Goal: Transaction & Acquisition: Purchase product/service

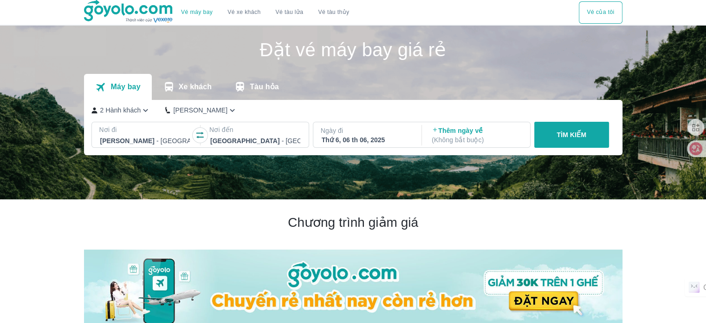
click at [360, 135] on div "Thứ 6, 06 th 06, 2025" at bounding box center [367, 139] width 90 height 9
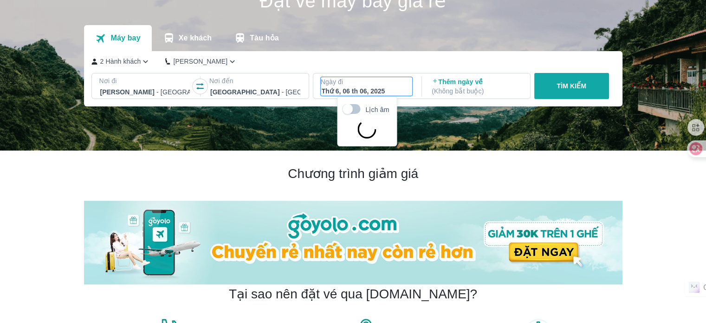
scroll to position [53, 0]
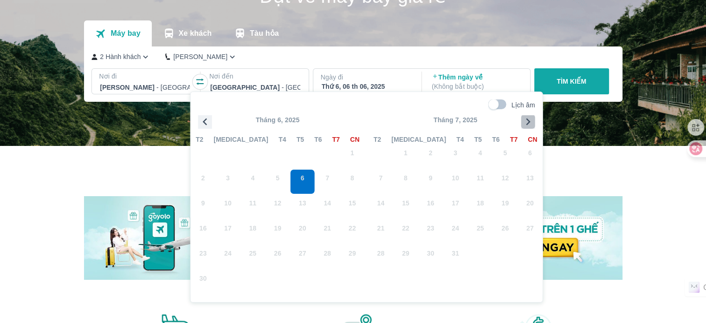
click at [527, 120] on icon "button" at bounding box center [529, 122] width 14 height 14
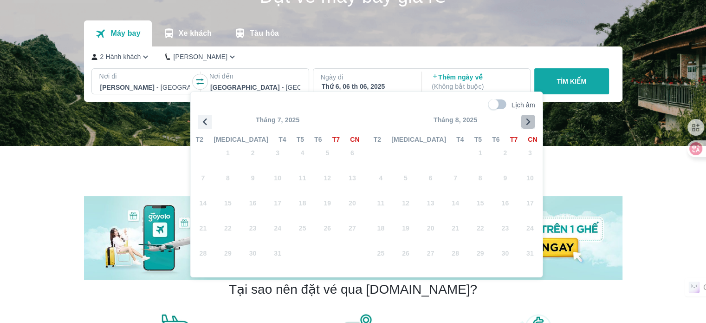
click at [527, 120] on icon "button" at bounding box center [529, 122] width 14 height 14
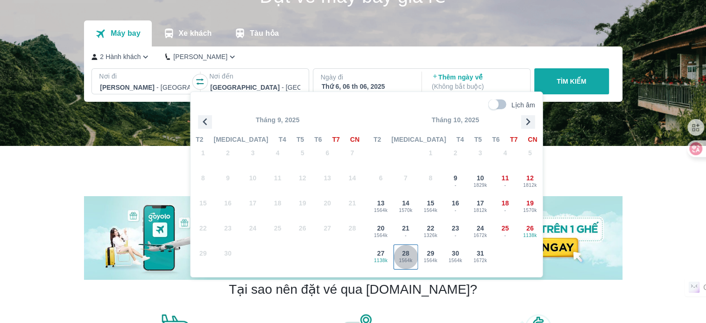
click at [401, 256] on div "28 1564k" at bounding box center [406, 257] width 24 height 24
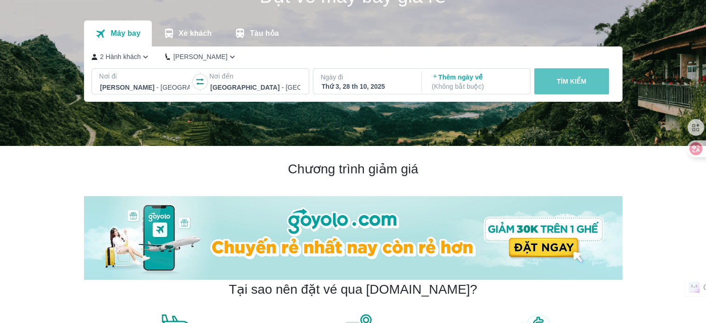
click at [572, 87] on button "TÌM KIẾM" at bounding box center [572, 81] width 75 height 26
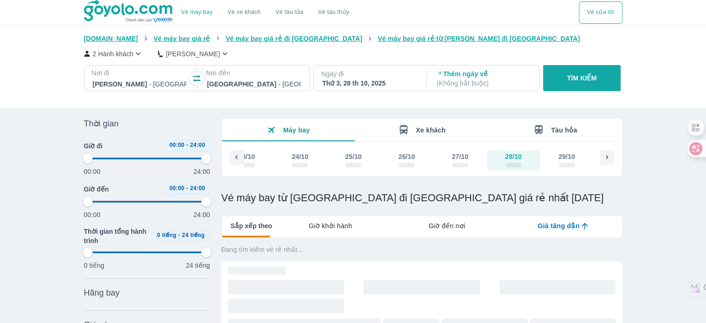
type input "97.9166666666667"
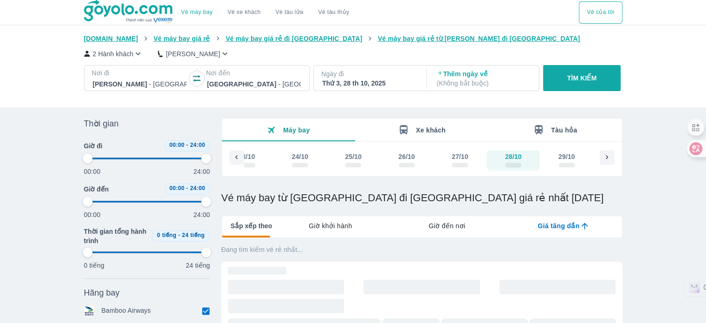
type input "97.9166666666667"
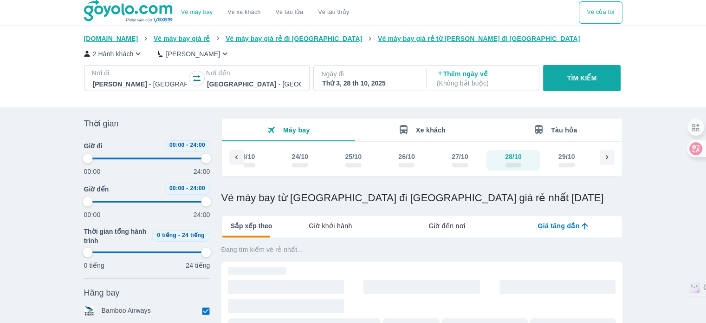
type input "97.9166666666667"
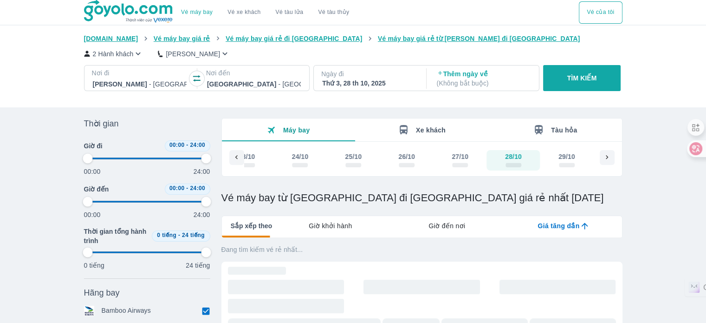
type input "97.9166666666667"
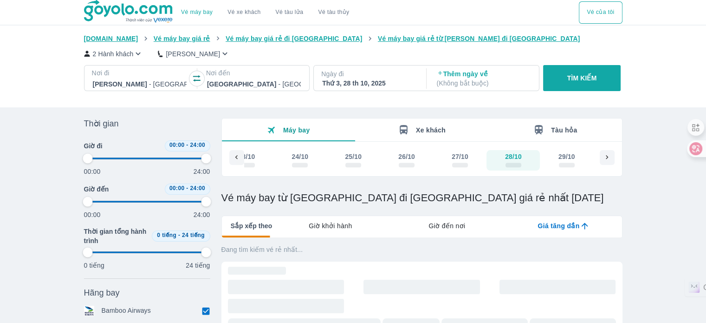
type input "97.9166666666667"
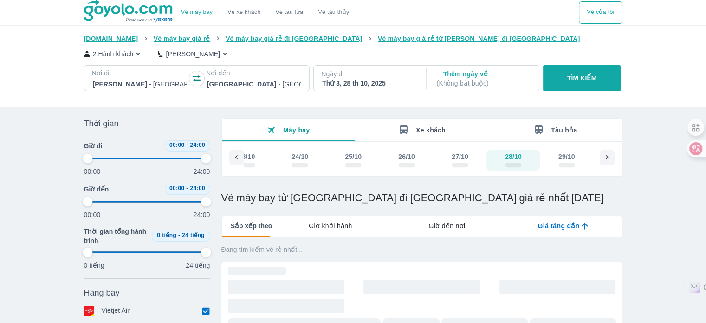
type input "97.9166666666667"
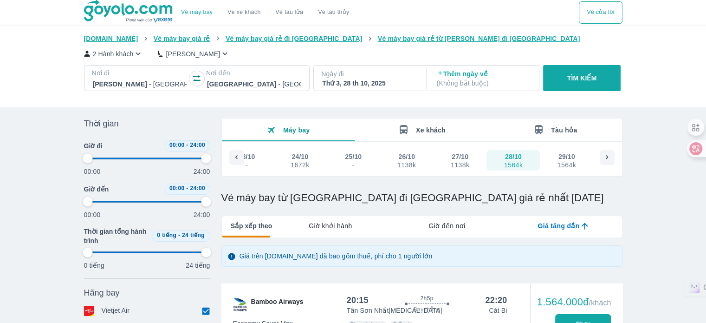
scroll to position [139, 0]
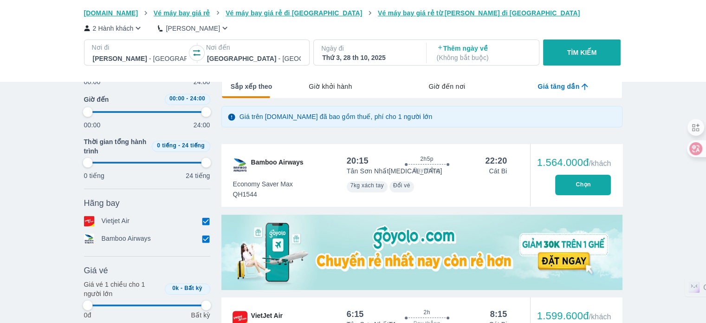
type input "97.9166666666667"
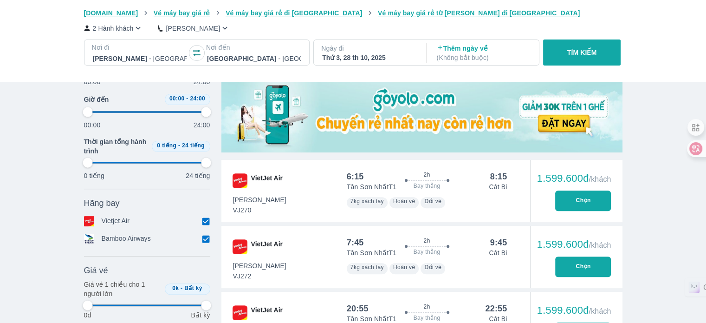
scroll to position [279, 0]
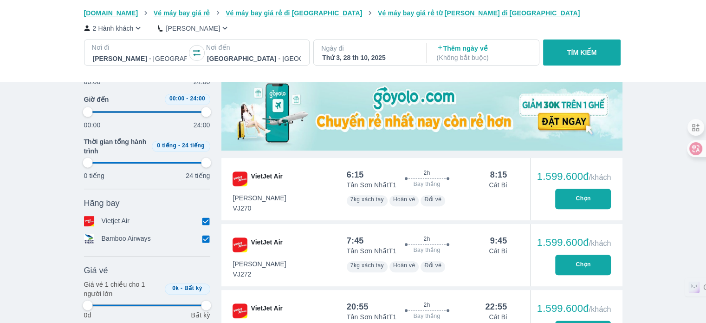
type input "97.9166666666667"
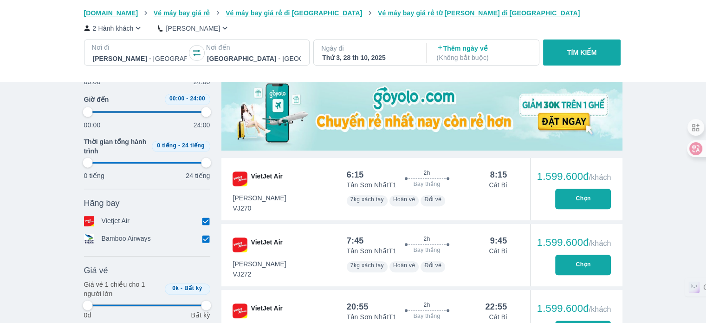
type input "97.9166666666667"
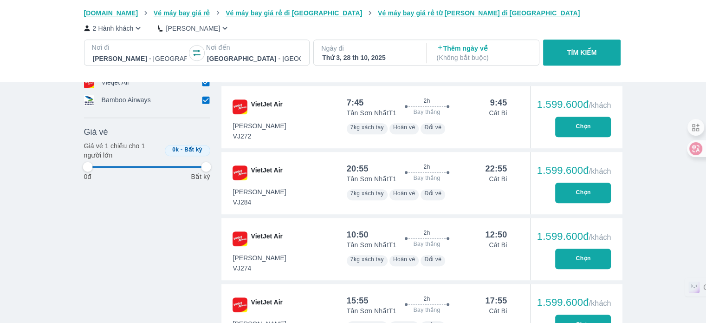
scroll to position [418, 0]
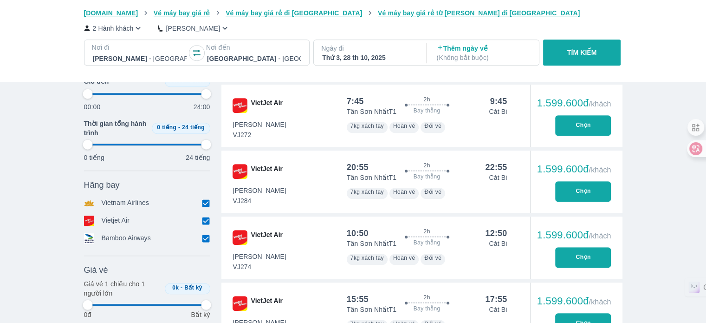
type input "97.9166666666667"
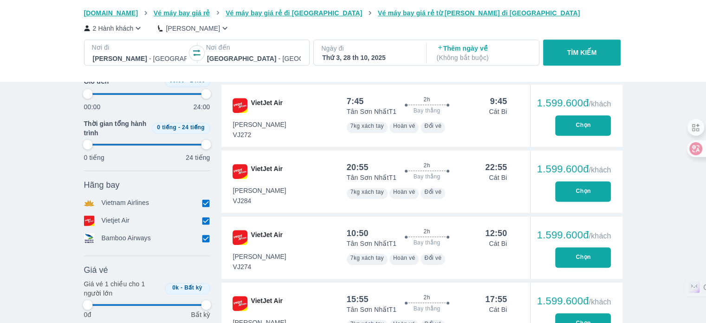
type input "97.9166666666667"
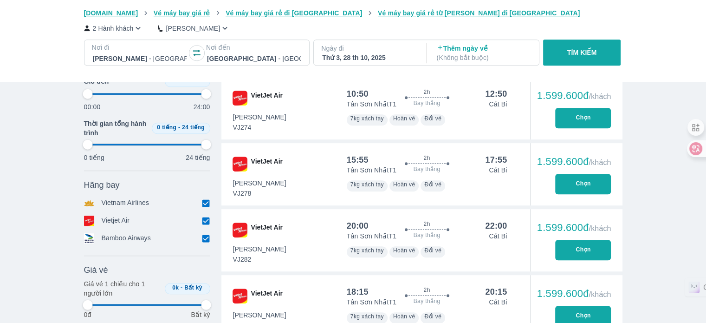
type input "97.9166666666667"
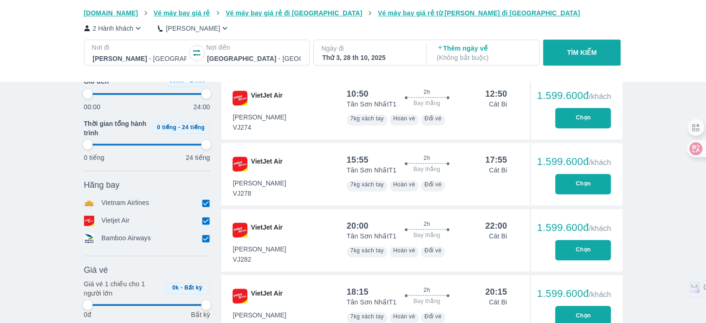
type input "97.9166666666667"
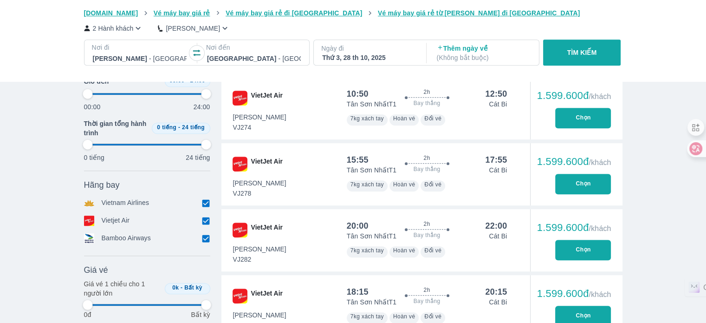
type input "97.9166666666667"
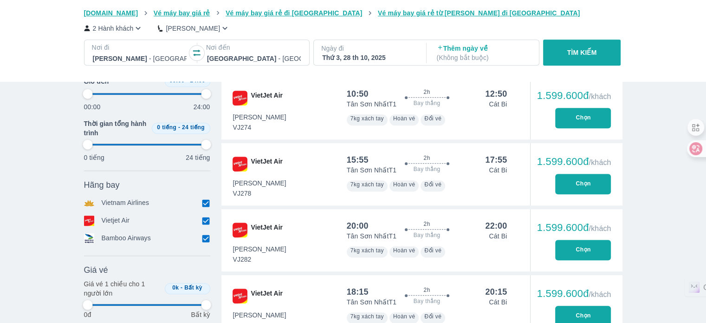
type input "97.9166666666667"
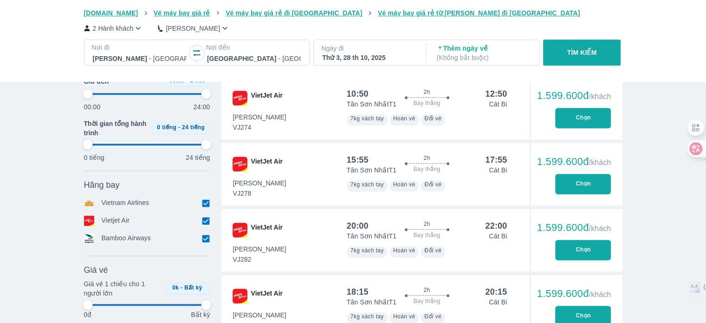
type input "97.9166666666667"
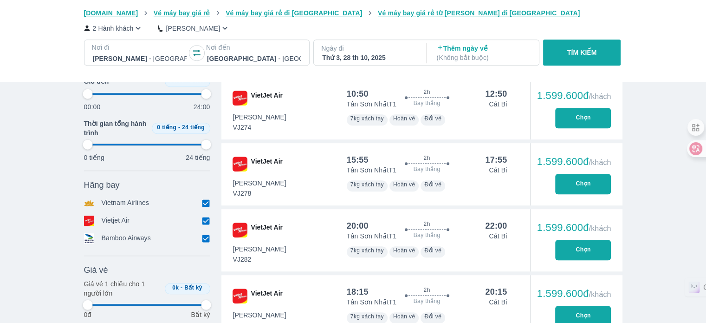
type input "97.9166666666667"
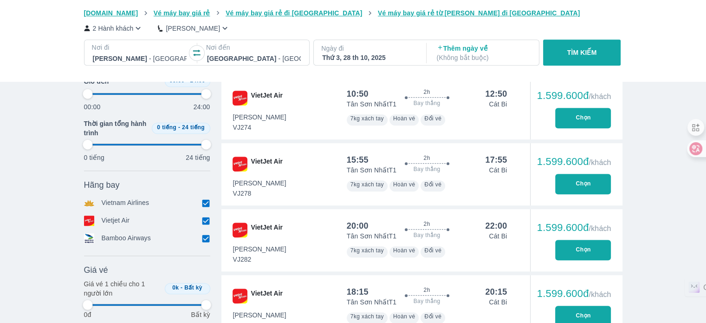
type input "97.9166666666667"
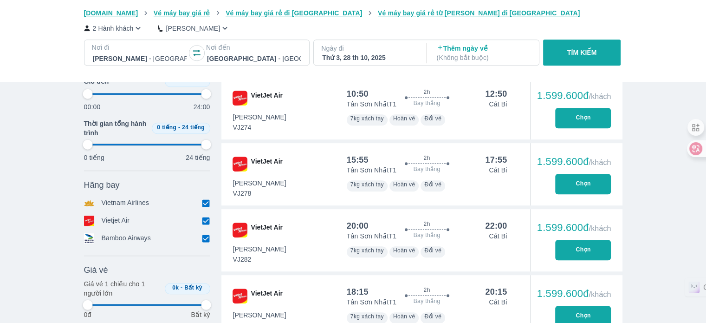
type input "97.9166666666667"
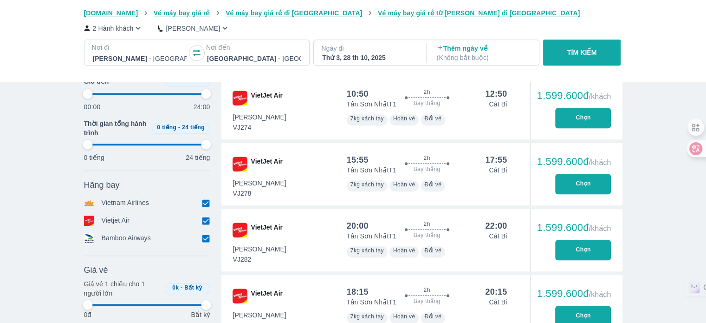
type input "97.9166666666667"
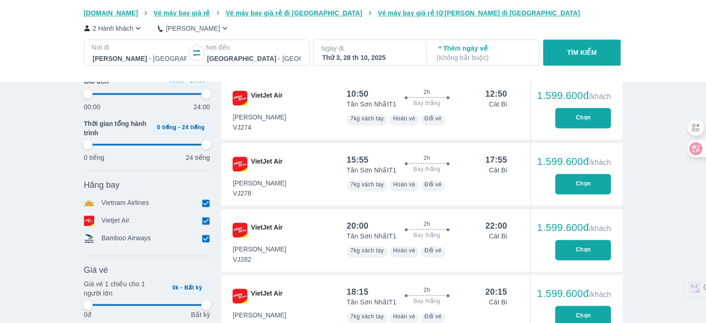
type input "97.9166666666667"
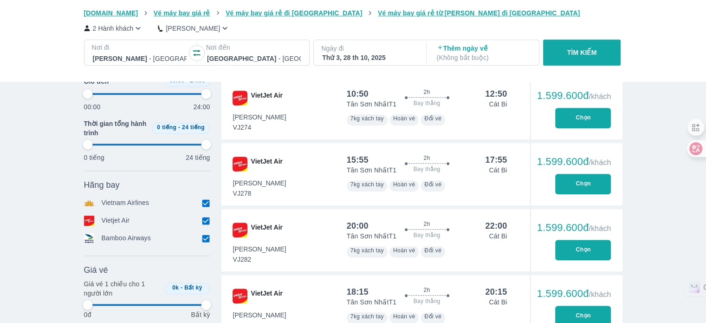
type input "97.9166666666667"
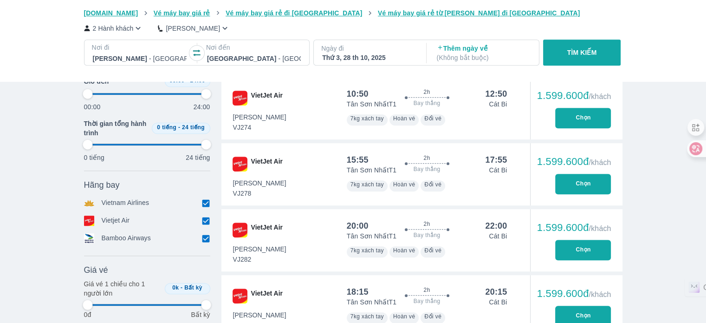
type input "97.9166666666667"
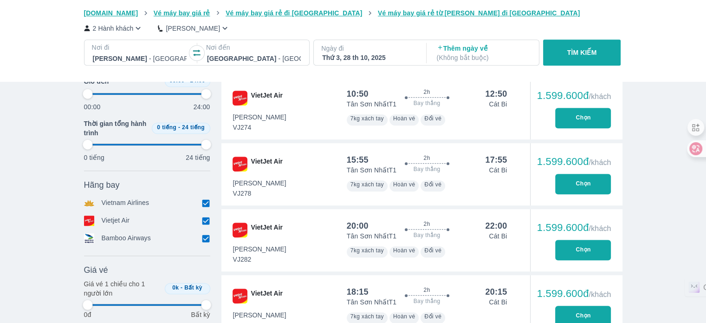
type input "97.9166666666667"
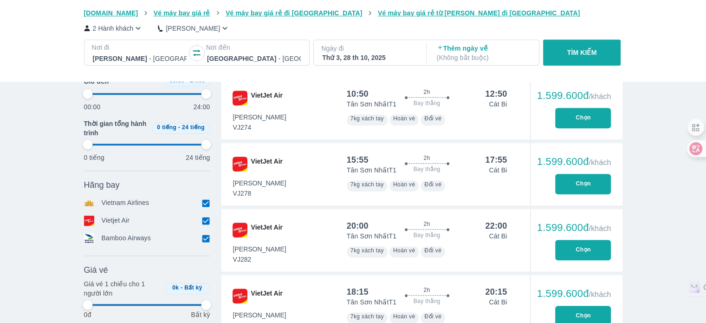
type input "97.9166666666667"
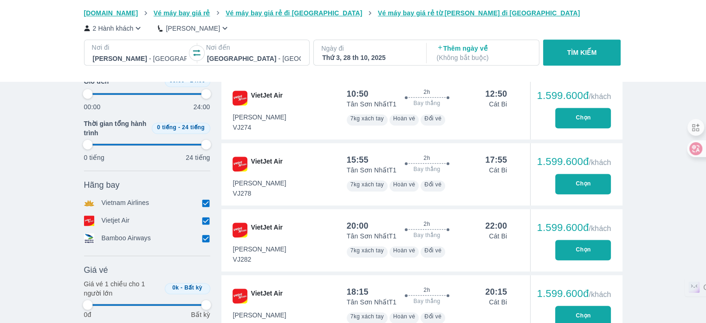
type input "97.9166666666667"
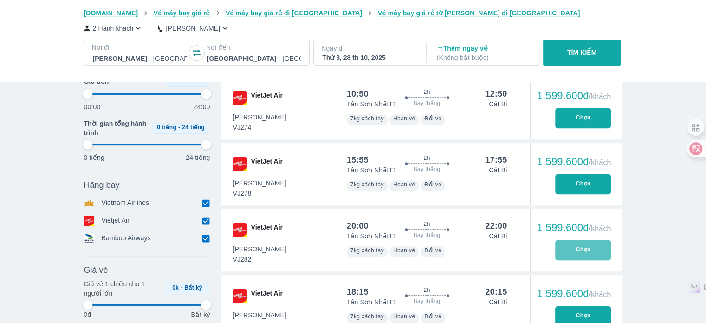
click at [568, 246] on button "Chọn" at bounding box center [583, 250] width 56 height 20
type input "97.9166666666667"
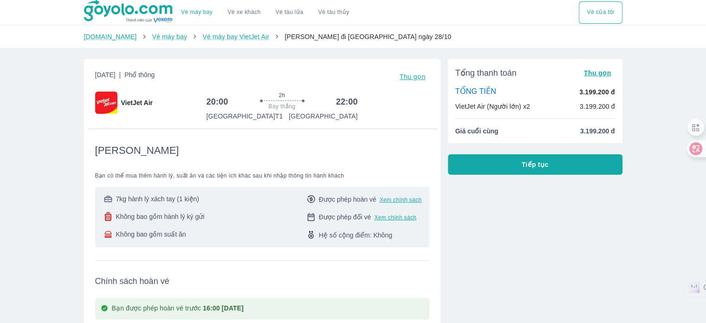
click at [501, 166] on button "Tiếp tục" at bounding box center [535, 164] width 175 height 20
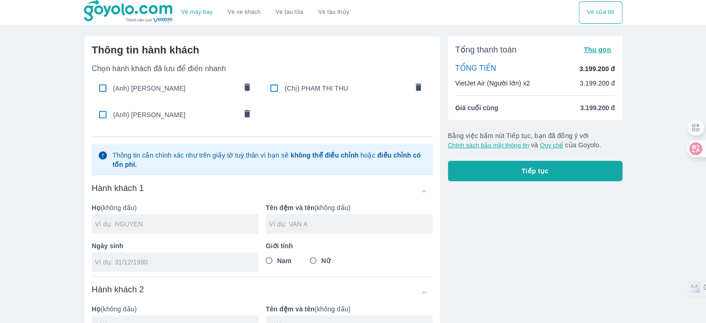
click at [149, 225] on input "text" at bounding box center [176, 223] width 163 height 9
type input "BUI"
type input "VAN KHANH"
click at [144, 256] on div at bounding box center [175, 262] width 167 height 20
drag, startPoint x: 144, startPoint y: 256, endPoint x: 78, endPoint y: 254, distance: 66.0
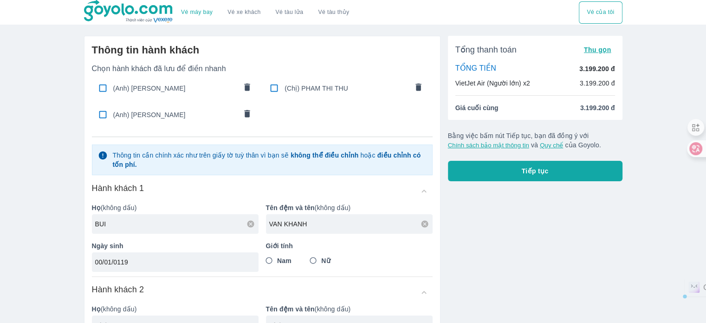
click at [78, 254] on div "Thông tin hành khách Chọn hành khách đã lưu để điền nhanh ([PERSON_NAME]) [PERS…" at bounding box center [259, 273] width 364 height 491
type input "[DATE]"
click at [266, 263] on input "Nam" at bounding box center [269, 260] width 17 height 17
radio input "true"
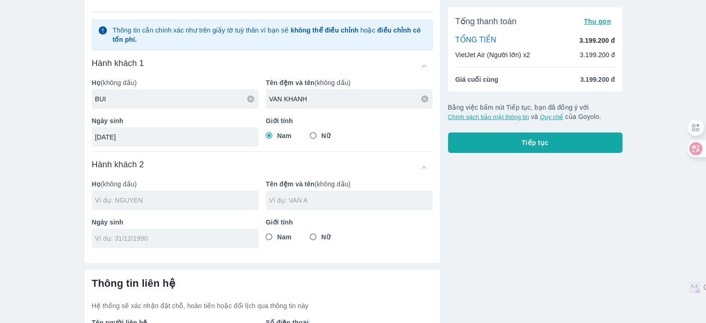
scroll to position [139, 0]
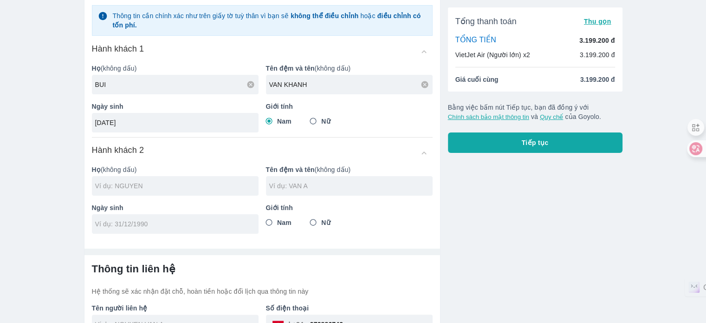
click at [196, 190] on div at bounding box center [175, 186] width 167 height 20
type input "[PERSON_NAME]"
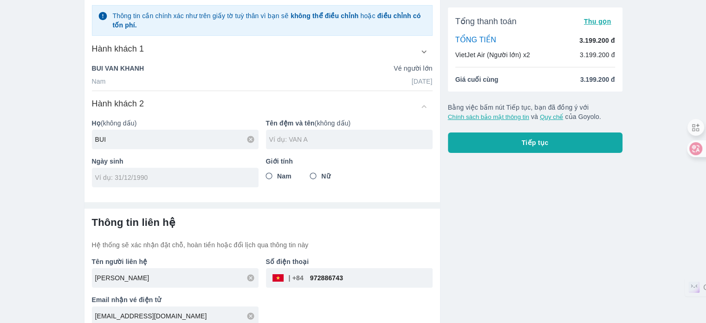
type input "BUI"
type input "THI TIEP"
click at [193, 174] on input "tel" at bounding box center [172, 177] width 154 height 9
type input "[DATE]"
click at [313, 174] on input "Nữ" at bounding box center [313, 176] width 17 height 17
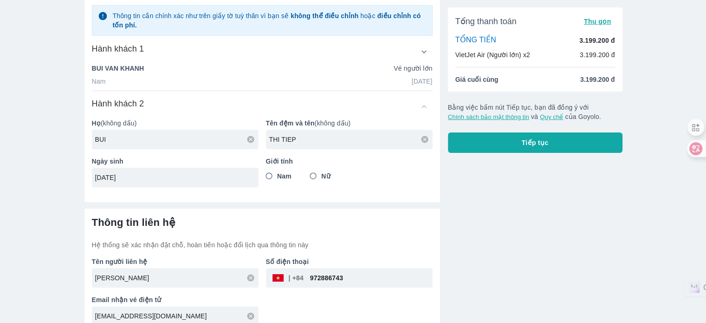
radio input "true"
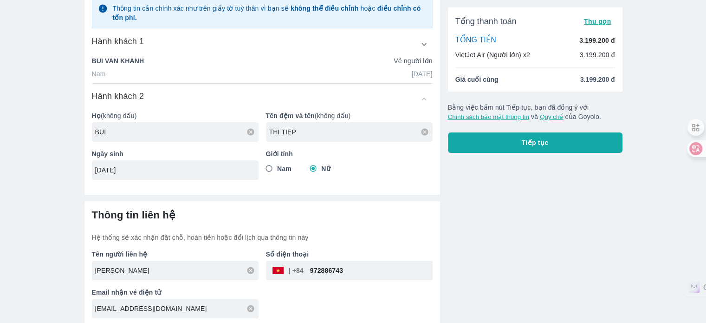
scroll to position [149, 0]
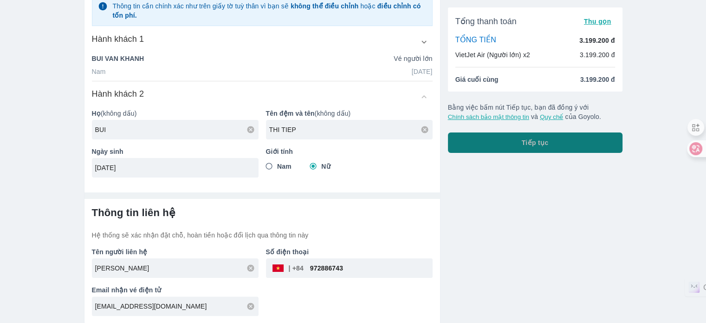
click at [543, 147] on span "Tiếp tục" at bounding box center [535, 142] width 27 height 9
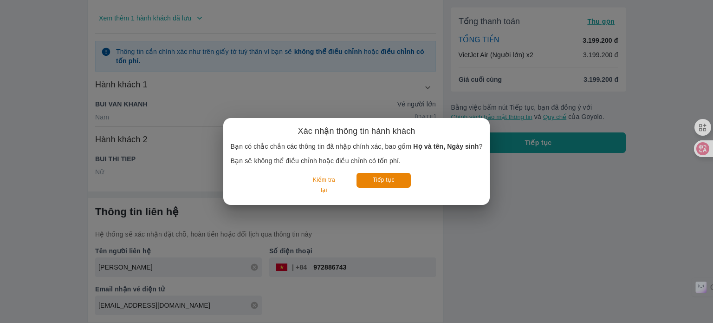
scroll to position [117, 0]
click at [395, 179] on button "Tiếp tục" at bounding box center [384, 180] width 54 height 14
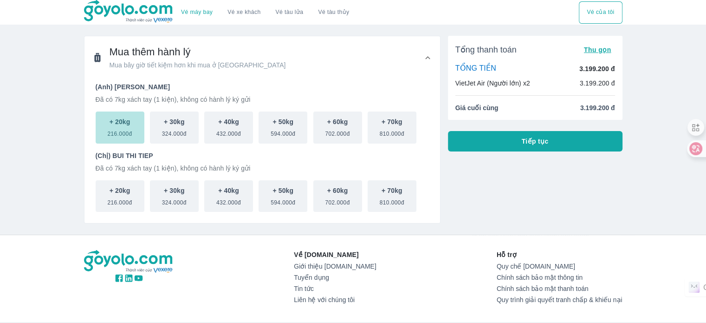
click at [131, 132] on span "216.000đ" at bounding box center [119, 131] width 25 height 11
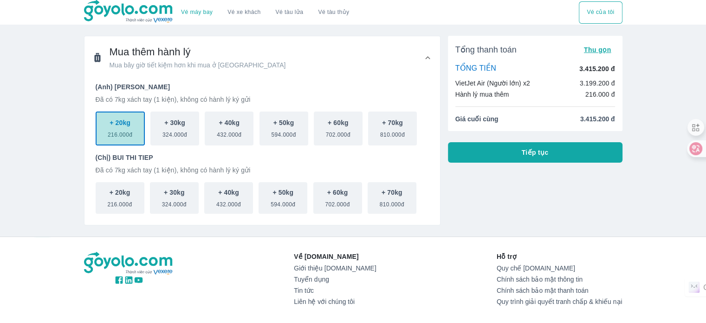
click at [126, 133] on span "216.000đ" at bounding box center [120, 132] width 25 height 11
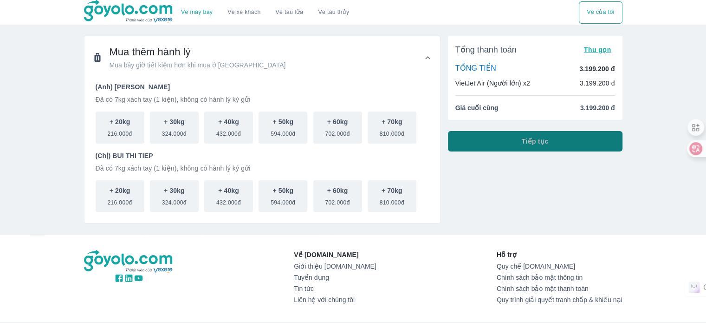
click at [503, 137] on button "Tiếp tục" at bounding box center [535, 141] width 175 height 20
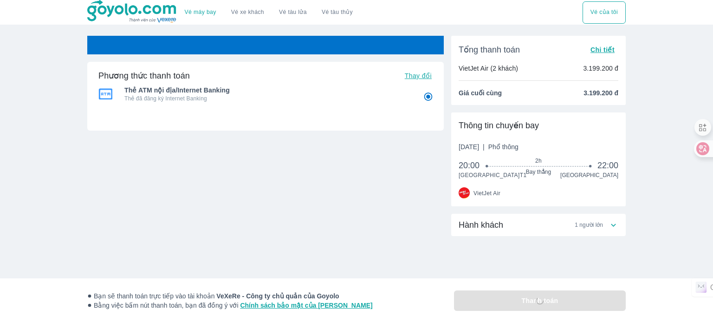
radio input "false"
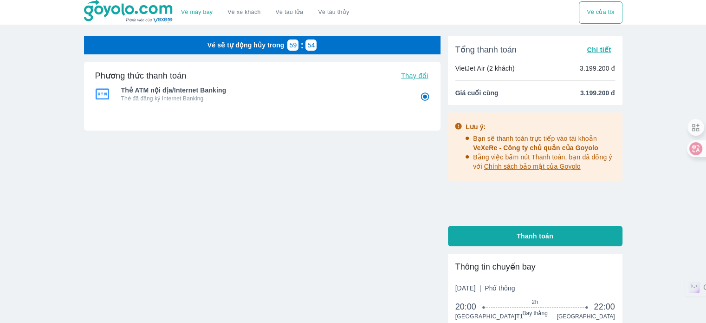
click at [459, 235] on button "Thanh toán" at bounding box center [535, 236] width 175 height 20
radio input "false"
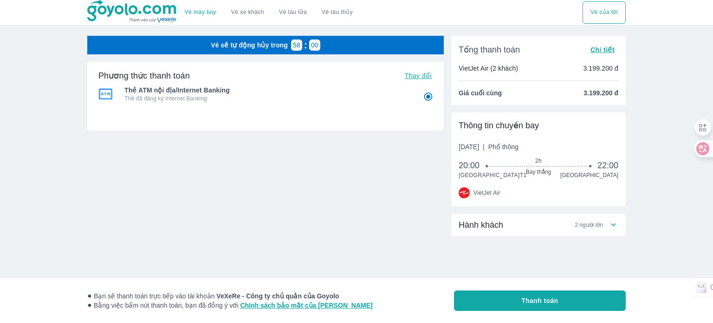
click at [606, 14] on button "Vé của tôi" at bounding box center [604, 12] width 43 height 22
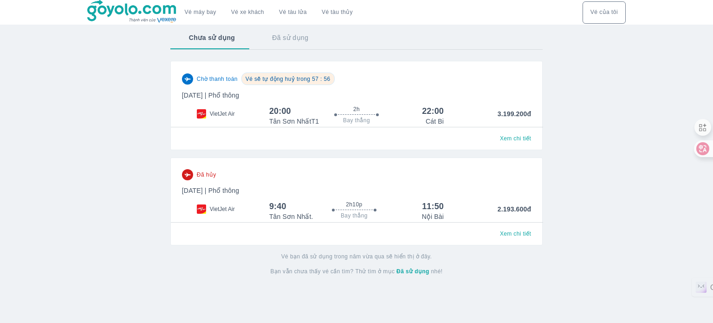
click at [355, 94] on p "Thứ 3, 28 Thg 10 2025 | Phổ thông" at bounding box center [356, 95] width 349 height 9
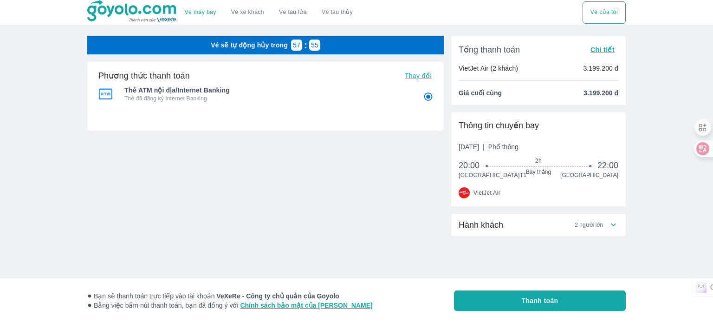
radio input "false"
click at [597, 50] on span "Chi tiết" at bounding box center [603, 49] width 24 height 7
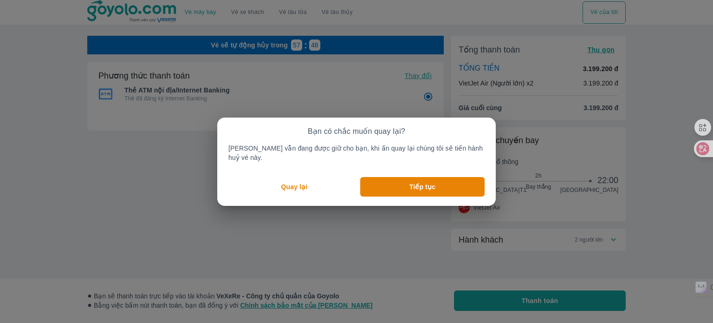
click at [295, 182] on p "Quay lại" at bounding box center [294, 186] width 26 height 9
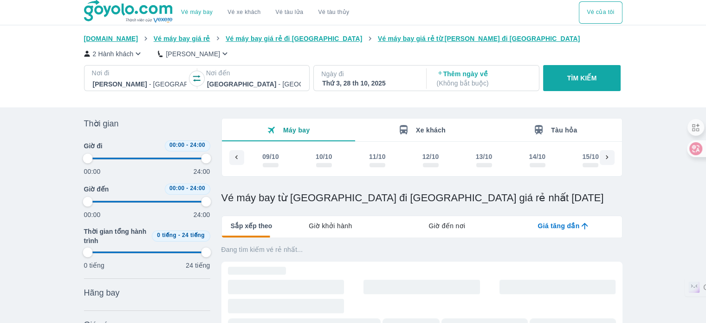
scroll to position [0, 771]
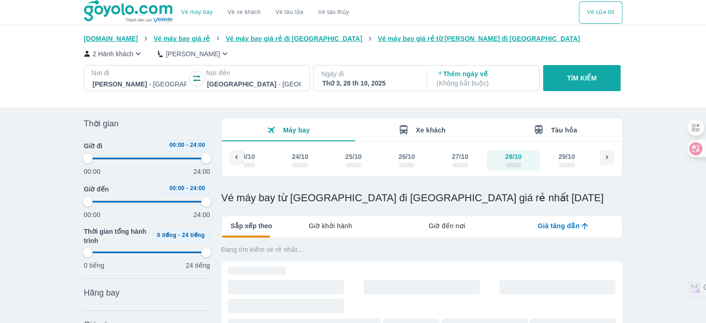
type input "97.9166666666667"
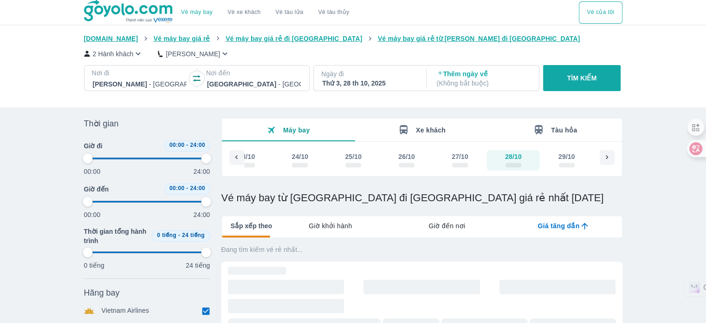
type input "97.9166666666667"
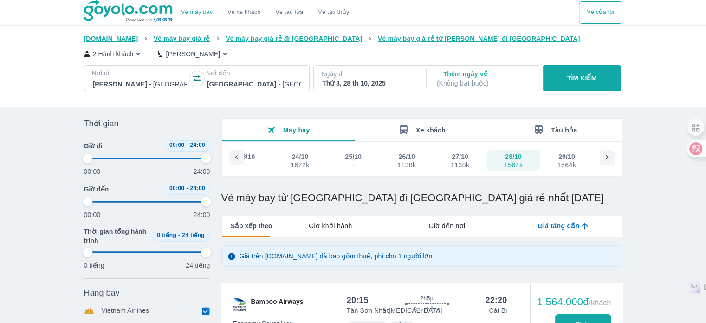
type input "97.9166666666667"
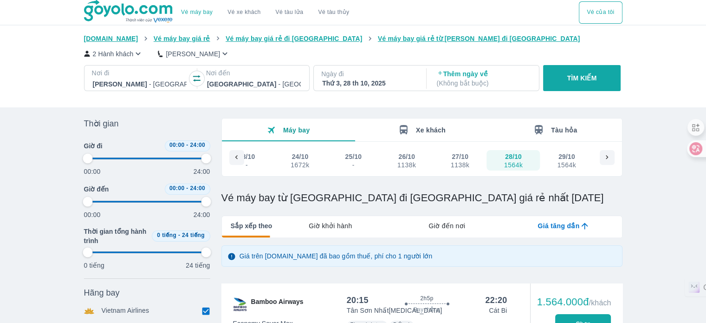
type input "97.9166666666667"
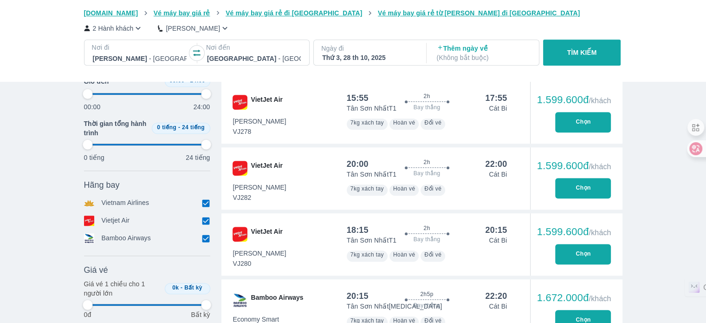
type input "97.9166666666667"
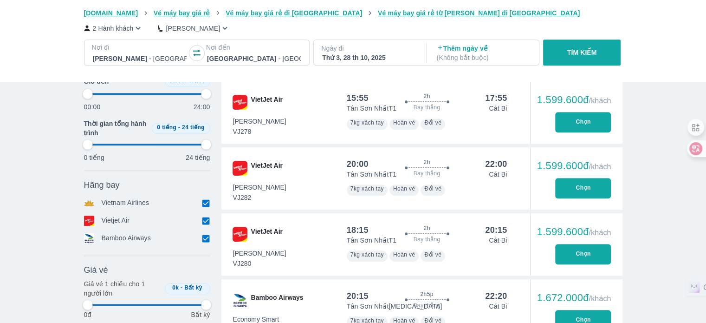
type input "97.9166666666667"
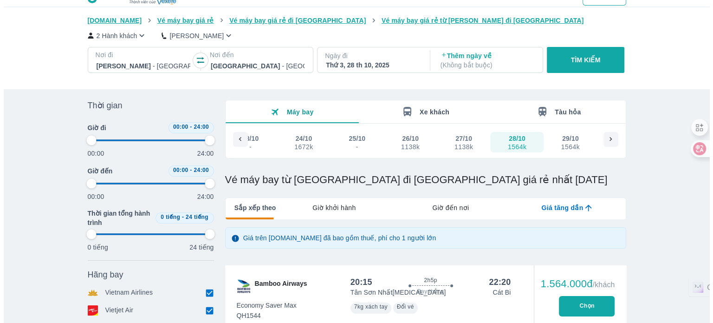
scroll to position [0, 0]
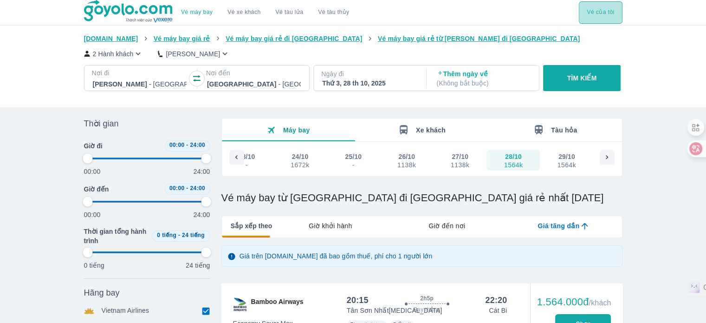
click at [595, 11] on button "Vé của tôi" at bounding box center [600, 12] width 43 height 22
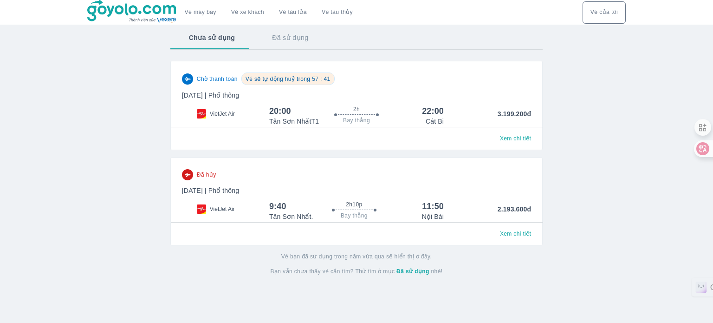
click at [307, 89] on div "Chờ thanh toán Vé sẽ tự động huỷ trong 57 : 41 Thứ 3, 28 Thg 10 2025 | Phổ thôn…" at bounding box center [356, 98] width 349 height 53
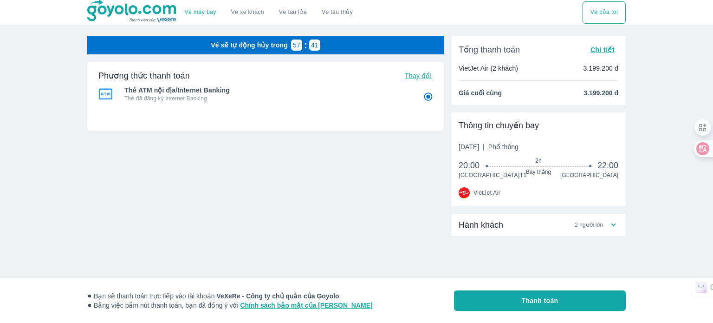
radio input "false"
